Goal: Information Seeking & Learning: Learn about a topic

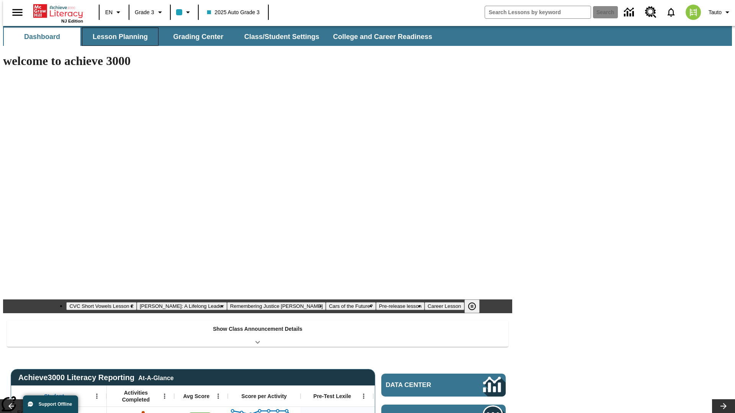
click at [117, 37] on button "Lesson Planning" at bounding box center [120, 37] width 77 height 18
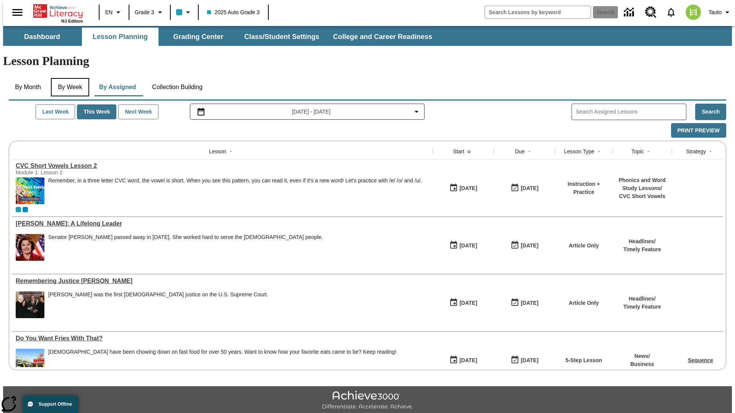
click at [68, 78] on button "By Week" at bounding box center [70, 87] width 38 height 18
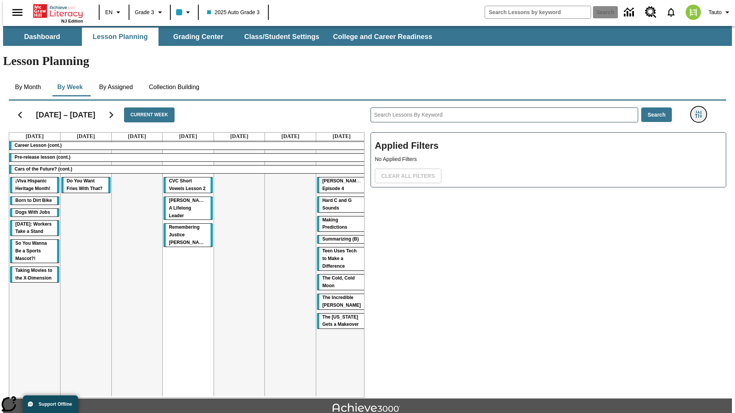
click at [701, 111] on icon "Filters Side menu" at bounding box center [698, 114] width 7 height 7
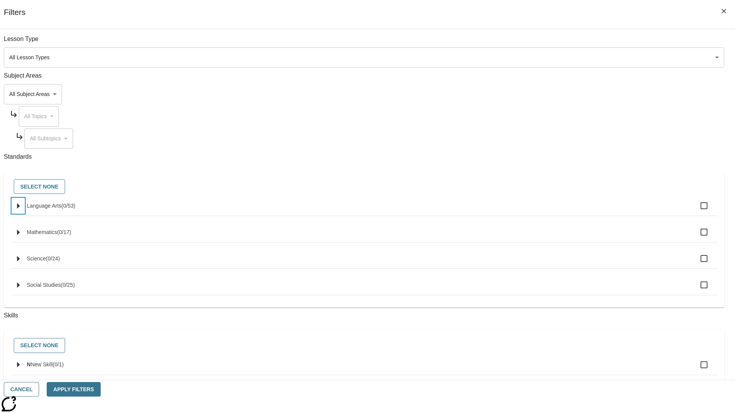
click at [20, 209] on icon "Select standards" at bounding box center [18, 206] width 3 height 6
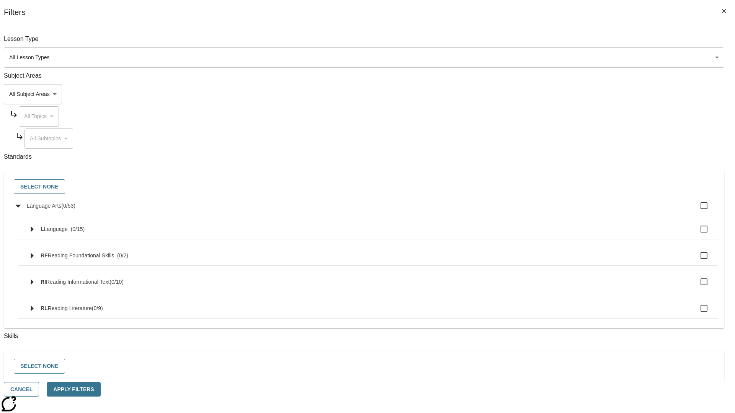
click at [556, 210] on label "Language Arts ( 0 / 53 )" at bounding box center [369, 206] width 685 height 16
click at [696, 210] on input "Language Arts ( 0 / 53 )" at bounding box center [704, 206] width 16 height 16
checkbox input "true"
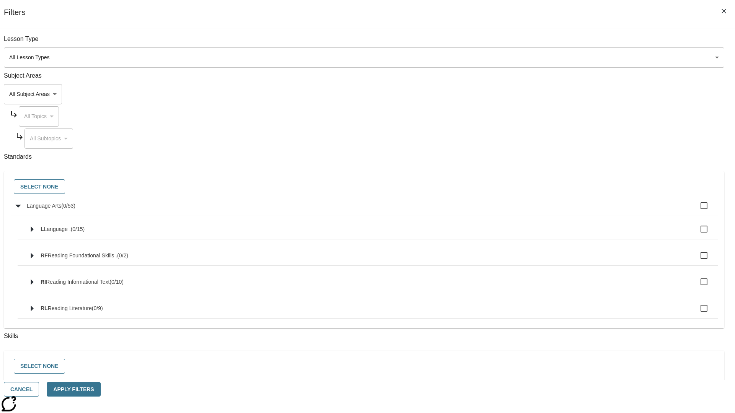
checkbox input "true"
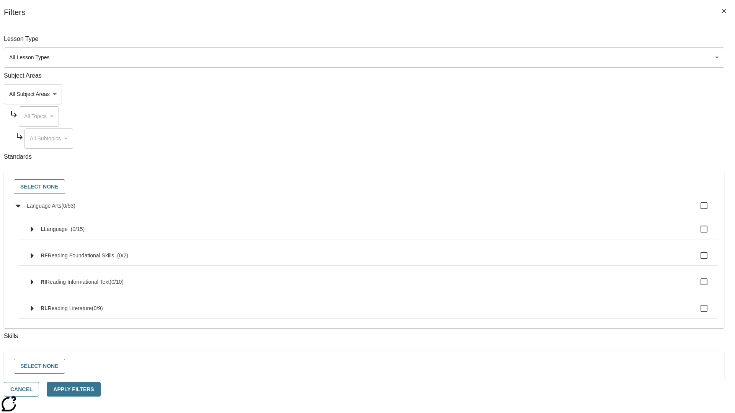
checkbox input "true"
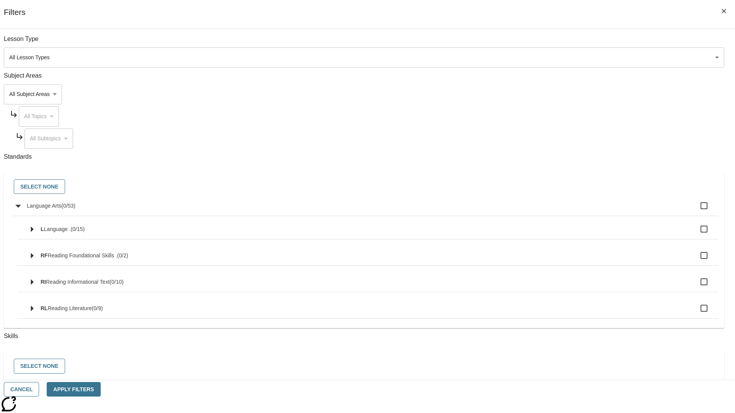
checkbox input "true"
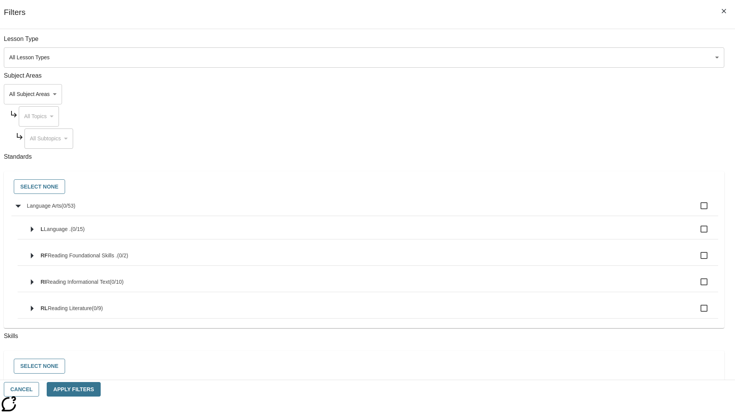
checkbox input "true"
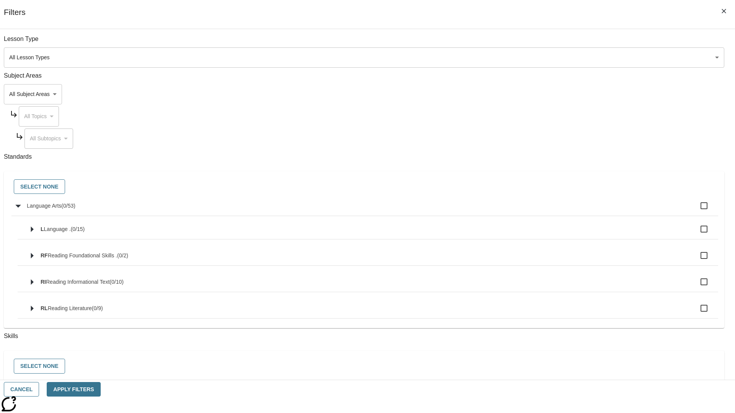
checkbox input "true"
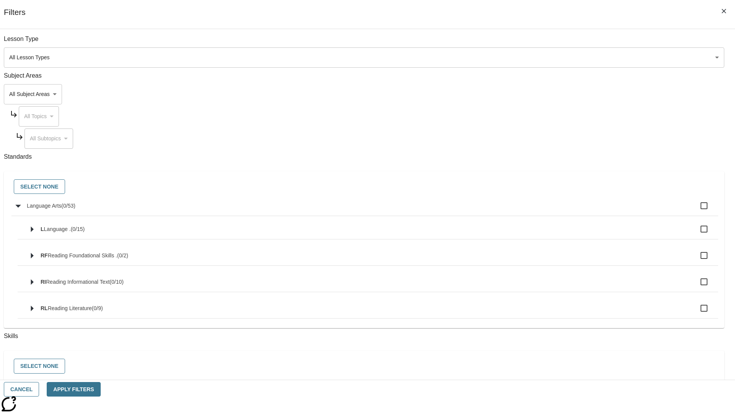
checkbox input "true"
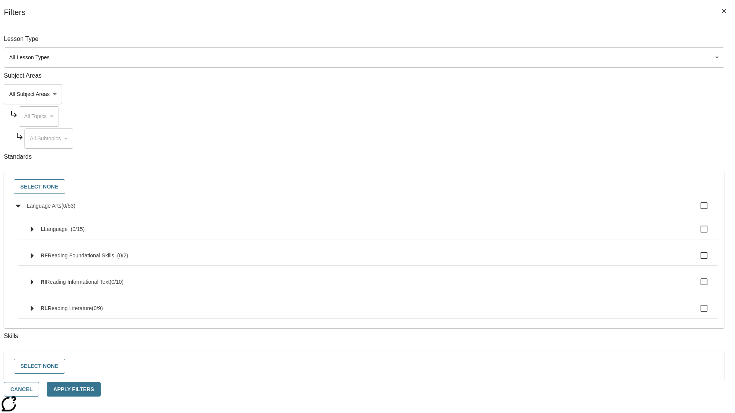
checkbox input "true"
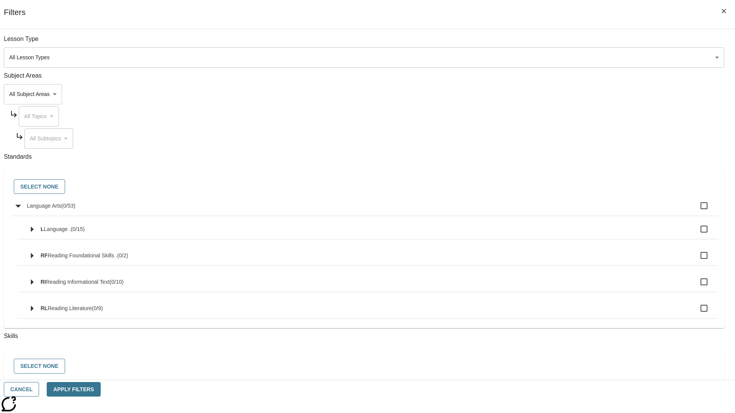
checkbox input "true"
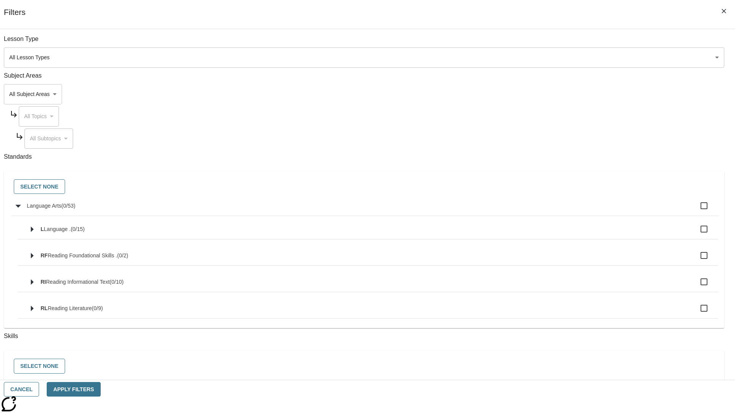
checkbox input "true"
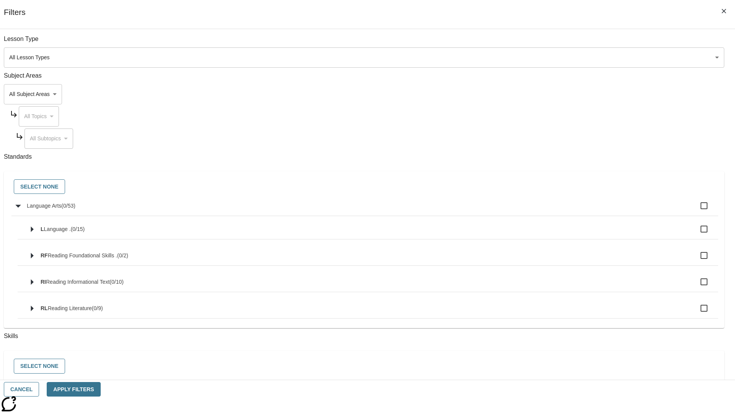
checkbox input "true"
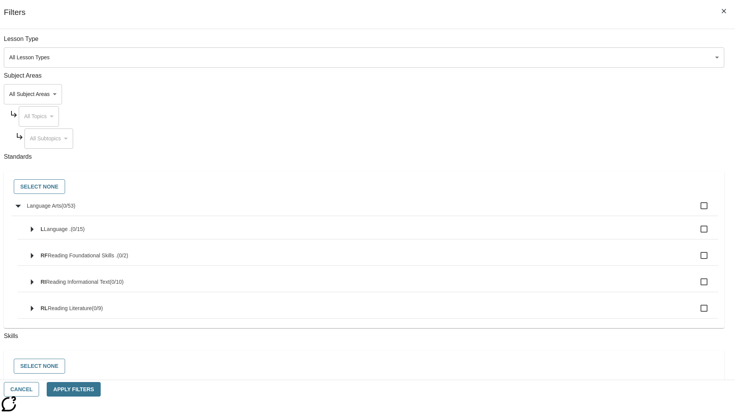
checkbox input "true"
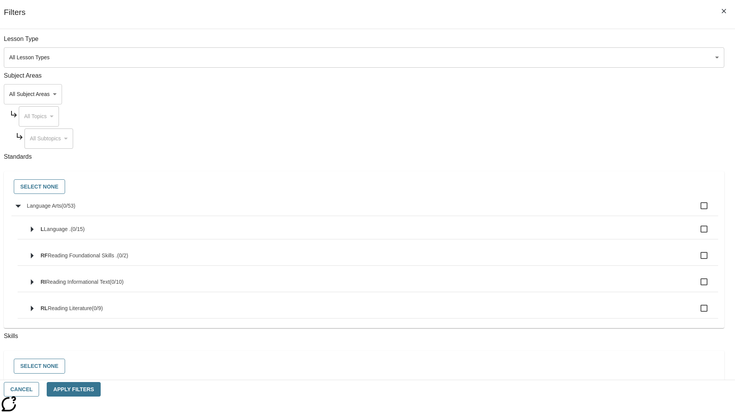
checkbox input "true"
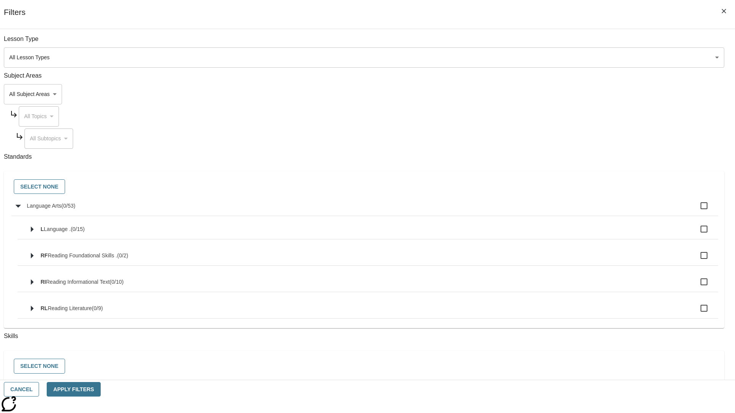
checkbox input "true"
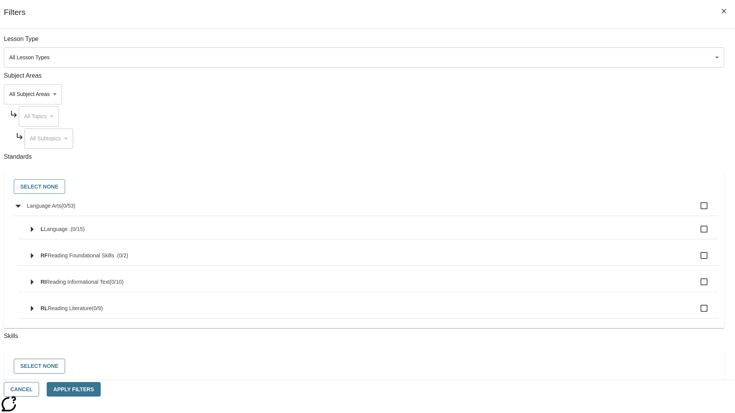
checkbox input "true"
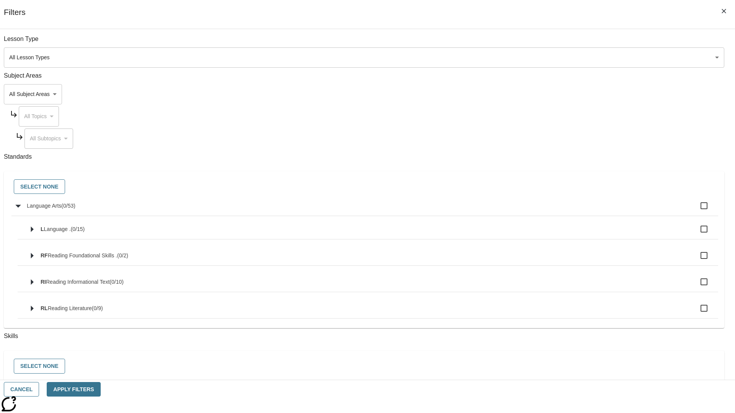
checkbox input "true"
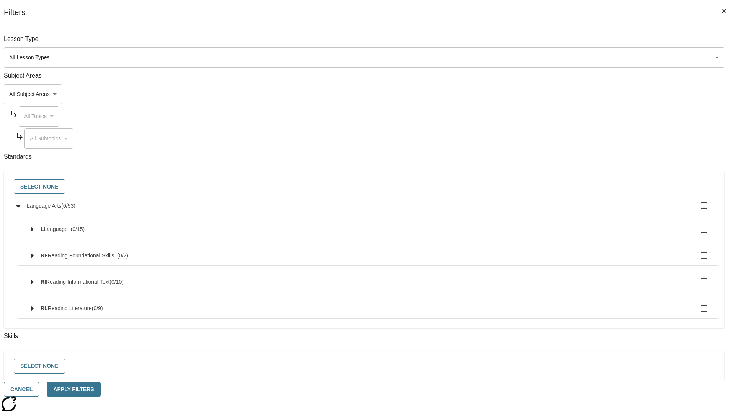
checkbox input "true"
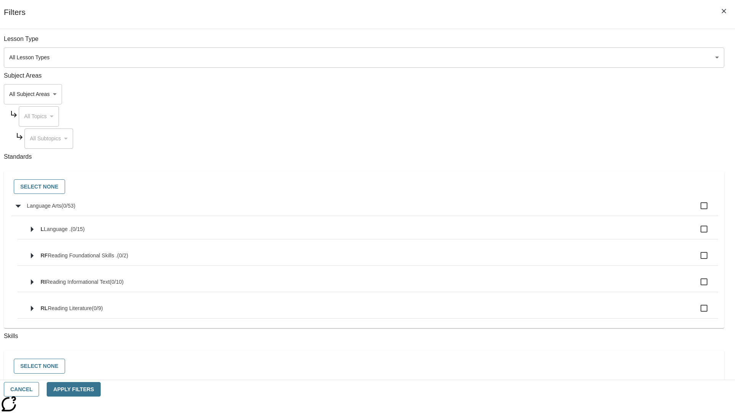
checkbox input "true"
click at [65, 187] on button "Select None" at bounding box center [39, 186] width 51 height 15
checkbox input "false"
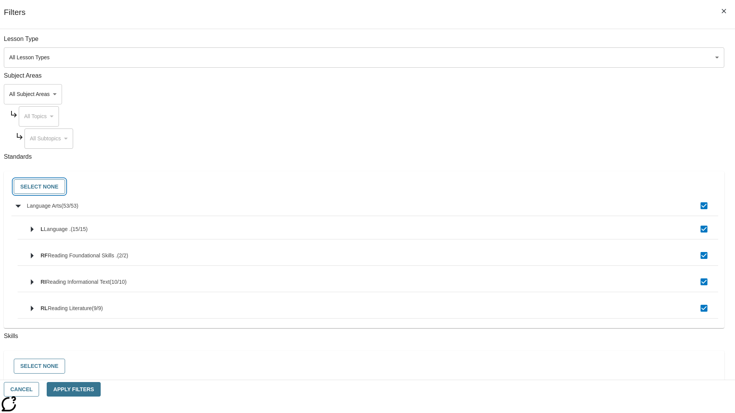
checkbox input "false"
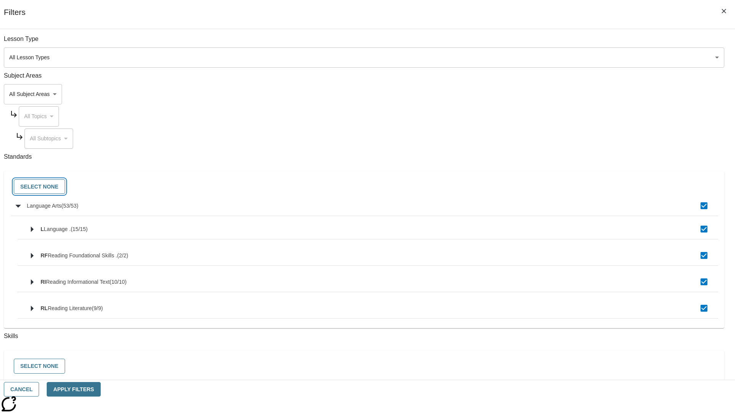
checkbox input "false"
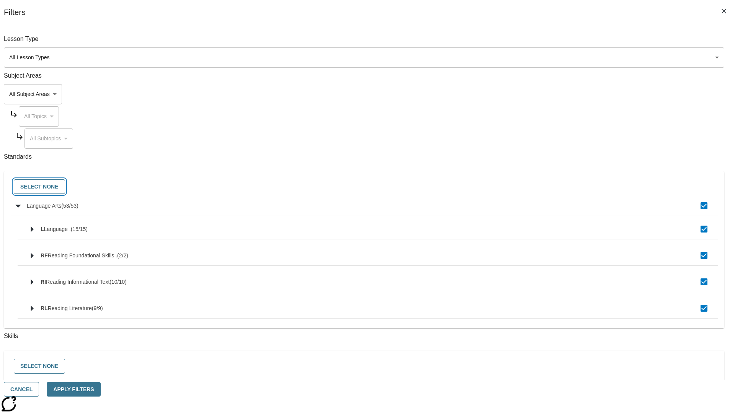
checkbox input "false"
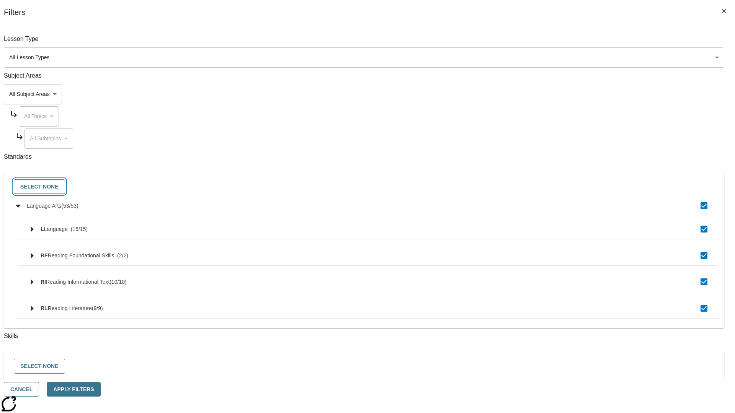
checkbox input "false"
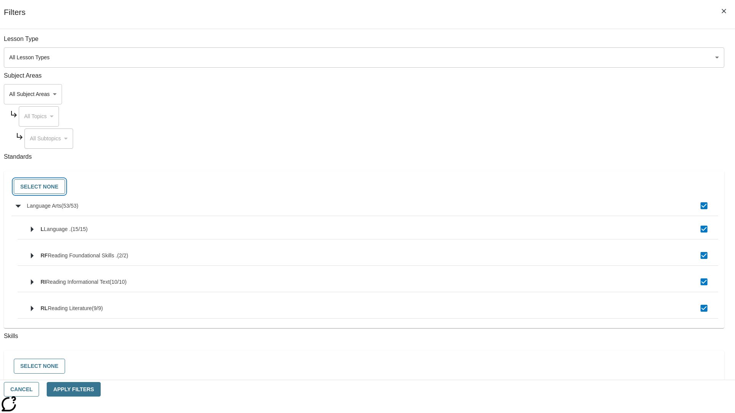
checkbox input "false"
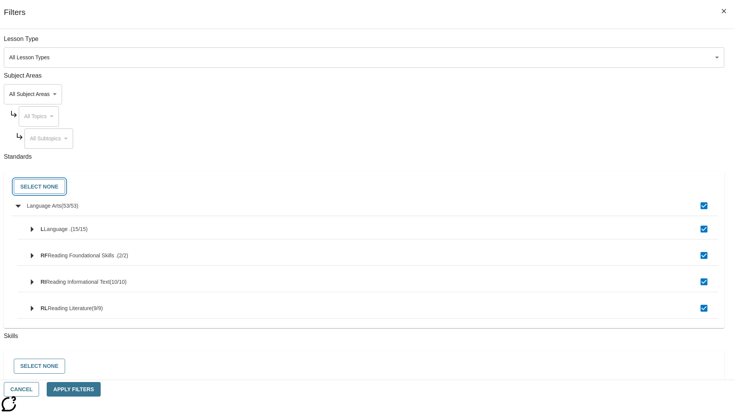
checkbox input "false"
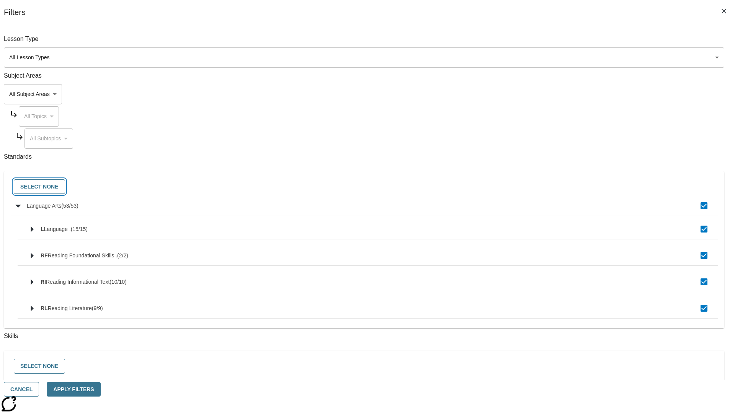
checkbox input "false"
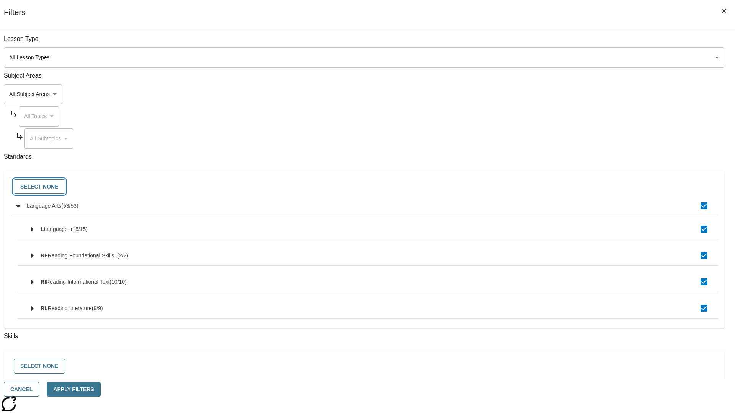
checkbox input "false"
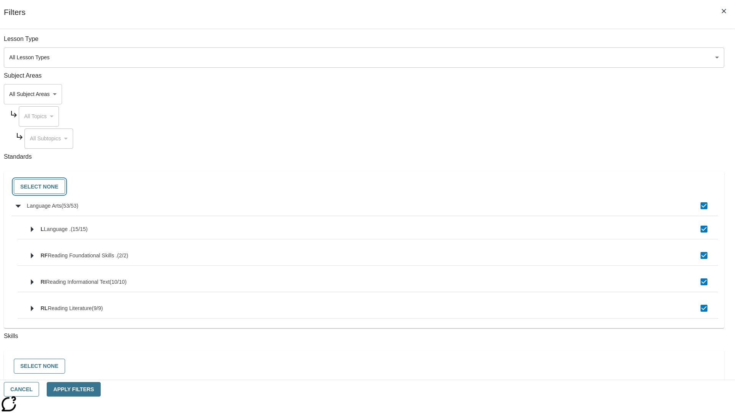
checkbox input "false"
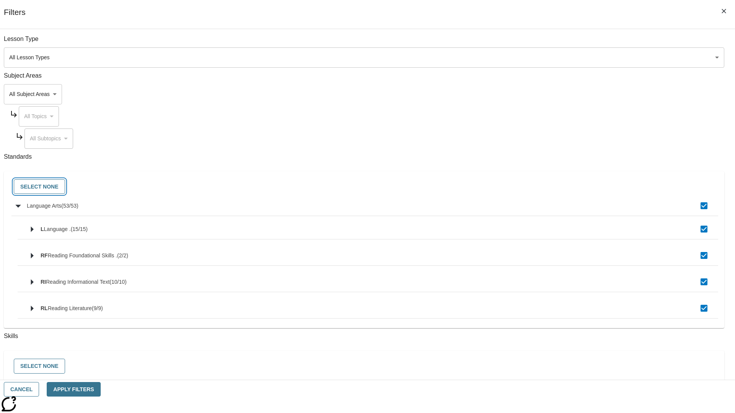
checkbox input "false"
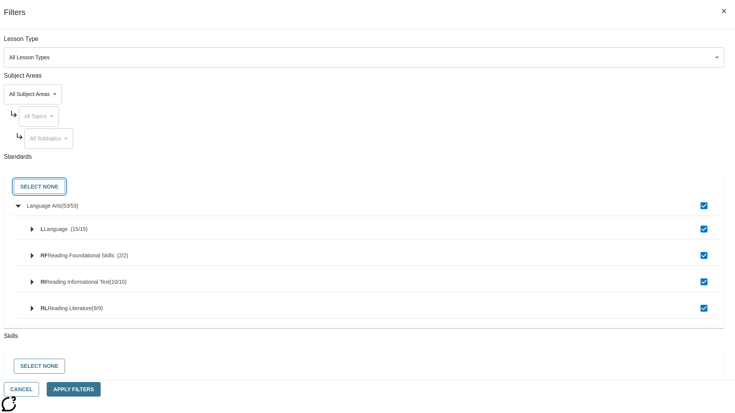
checkbox input "false"
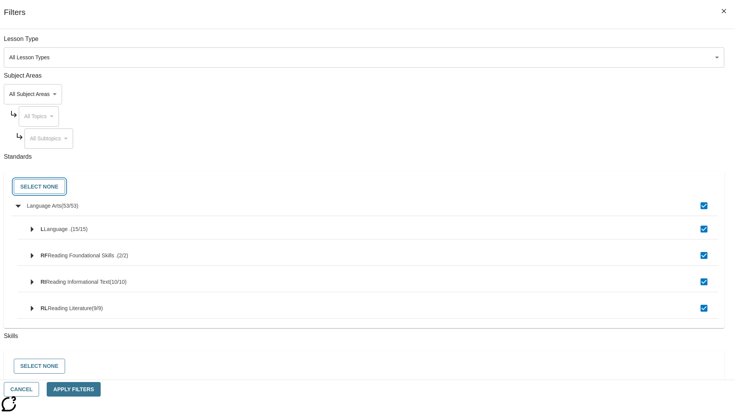
checkbox input "false"
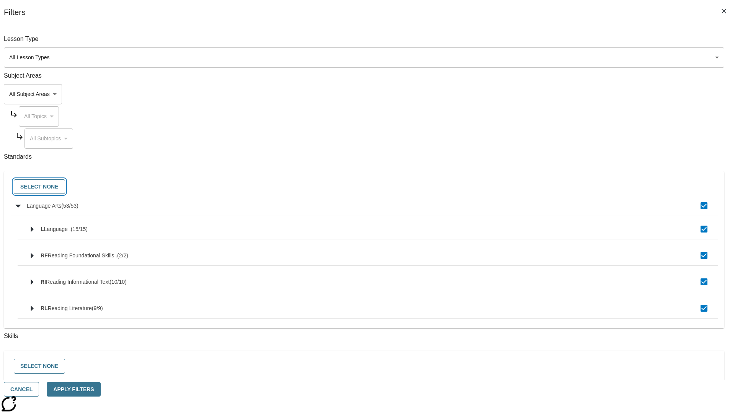
checkbox input "false"
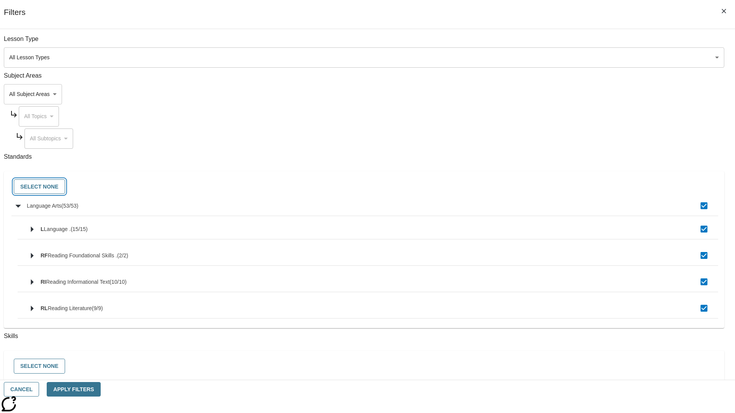
checkbox input "false"
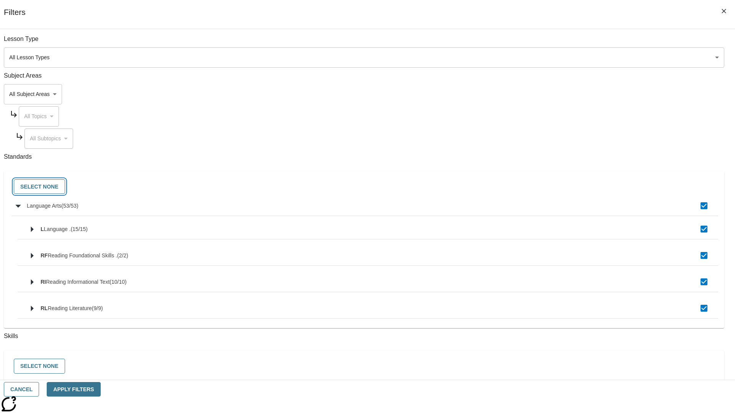
checkbox input "false"
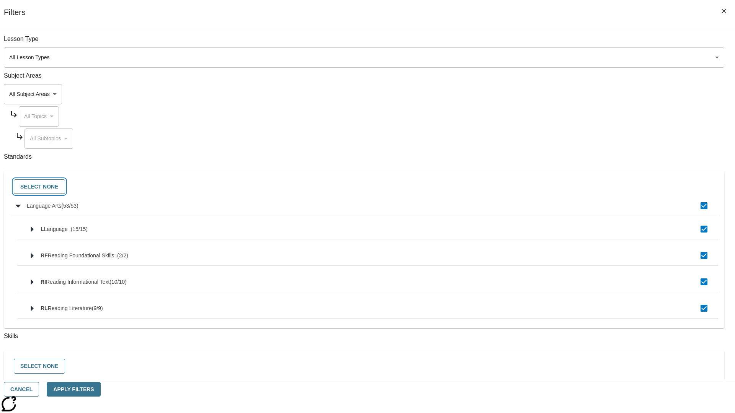
checkbox input "false"
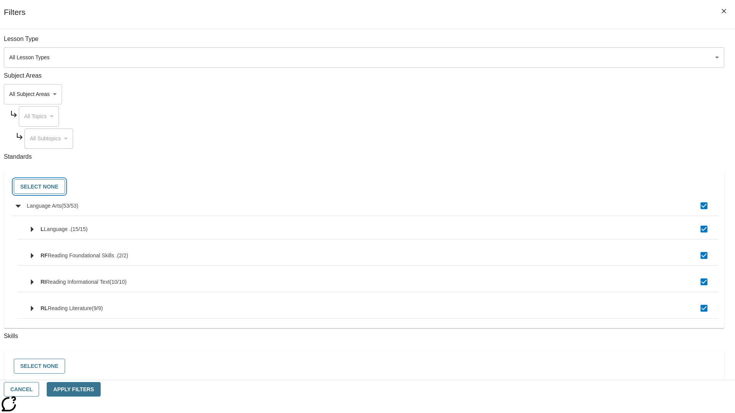
checkbox input "false"
click at [39, 389] on button "Cancel" at bounding box center [21, 389] width 35 height 15
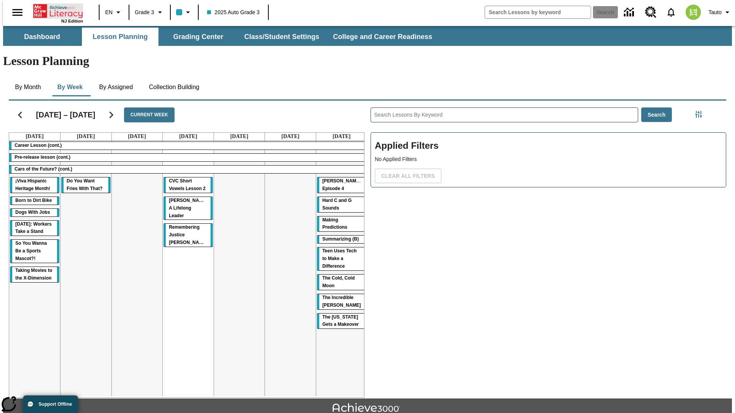
click at [55, 10] on icon "Home" at bounding box center [58, 10] width 51 height 15
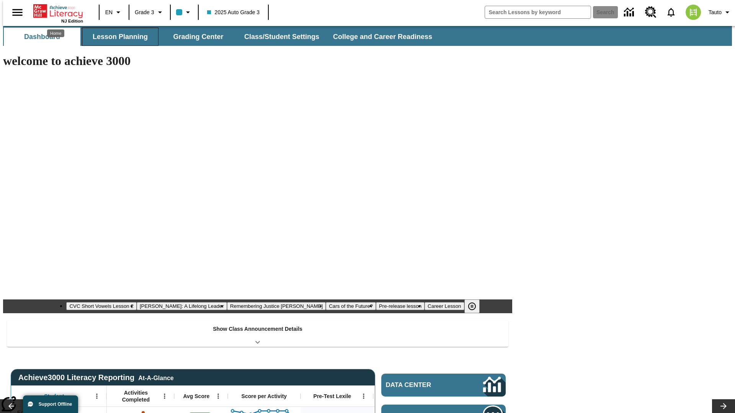
click at [117, 37] on button "Lesson Planning" at bounding box center [120, 37] width 77 height 18
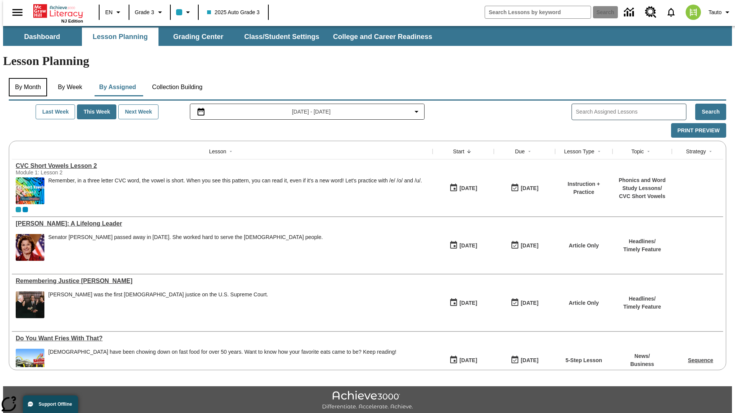
click at [26, 78] on button "By Month" at bounding box center [28, 87] width 38 height 18
